Goal: Find contact information: Obtain details needed to contact an individual or organization

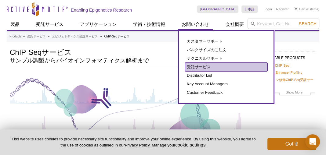
click at [193, 65] on link "受託サービス" at bounding box center [226, 67] width 82 height 9
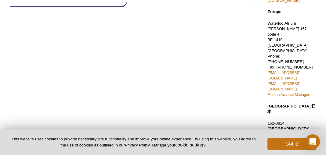
scroll to position [122, 0]
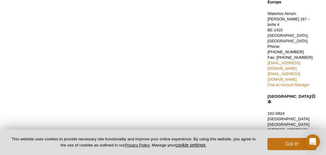
drag, startPoint x: 281, startPoint y: 71, endPoint x: 310, endPoint y: 70, distance: 29.0
click at [310, 111] on p "162-0824　[STREET_ADDRESS] Phone: [PHONE_NUMBER] Fax: [PHONE_NUMBER] [EMAIL_ADDR…" at bounding box center [292, 135] width 49 height 49
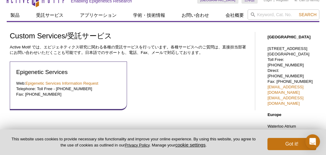
scroll to position [0, 0]
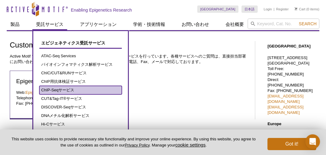
click at [72, 91] on link "ChIP-Seqサービス" at bounding box center [80, 90] width 82 height 9
click at [80, 89] on link "ChIP-Seqサービス" at bounding box center [80, 90] width 82 height 9
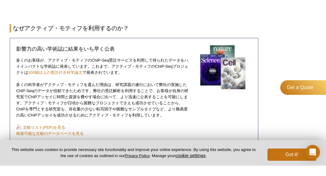
scroll to position [514, 0]
